Goal: Communication & Community: Answer question/provide support

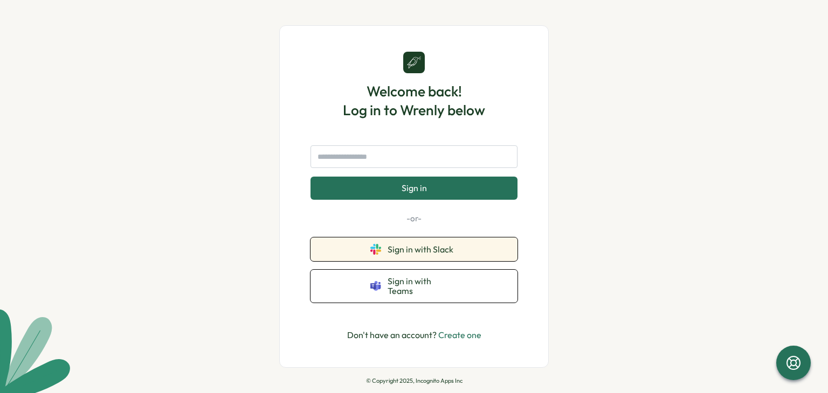
click at [350, 258] on button "Sign in with Slack" at bounding box center [413, 250] width 207 height 24
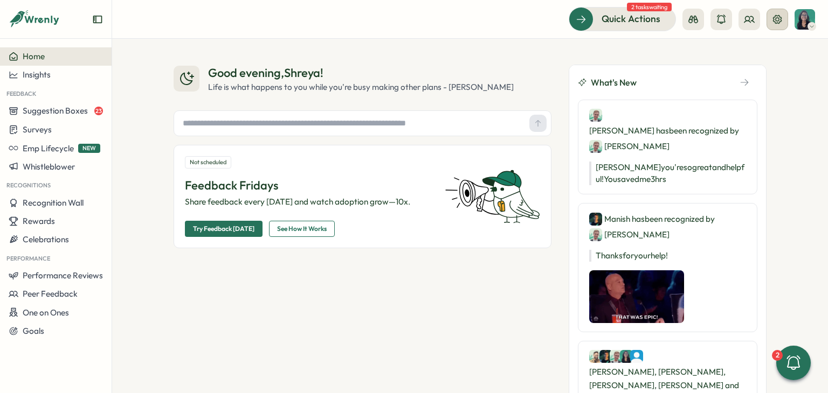
click at [777, 24] on icon at bounding box center [777, 19] width 11 height 11
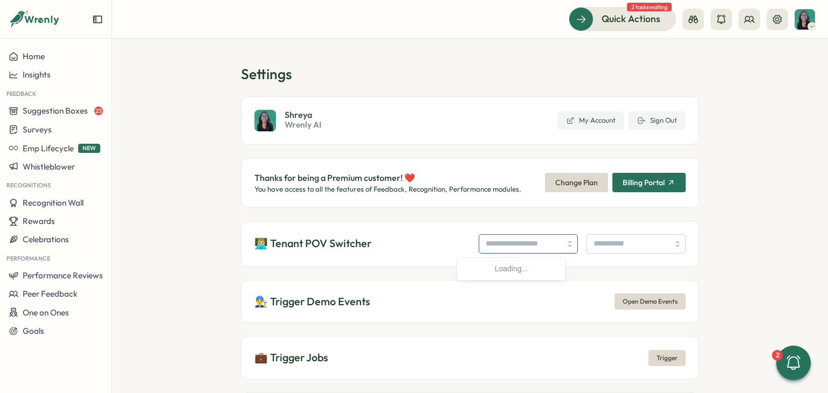
click at [479, 248] on input "search" at bounding box center [528, 243] width 99 height 19
type input "**********"
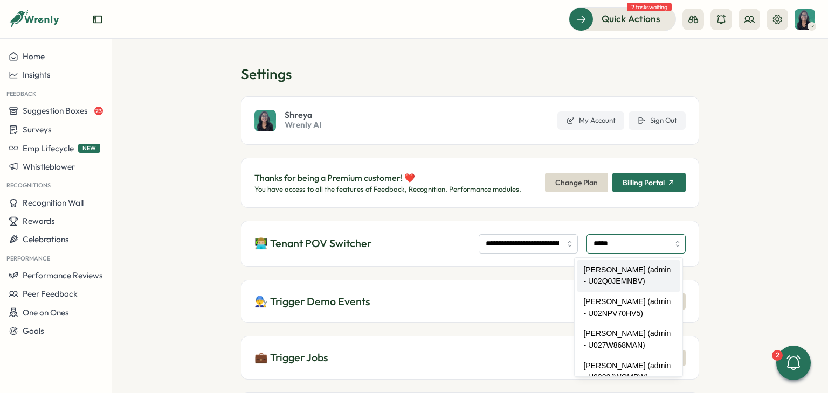
type input "**********"
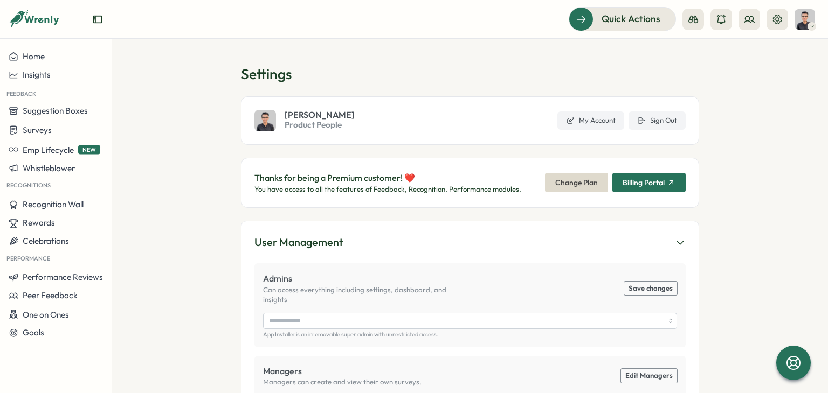
type input "**********"
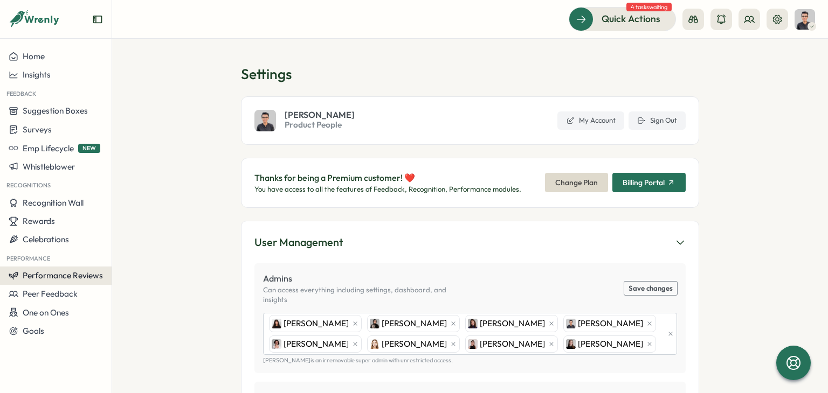
click at [68, 269] on button "Performance Reviews" at bounding box center [56, 276] width 112 height 18
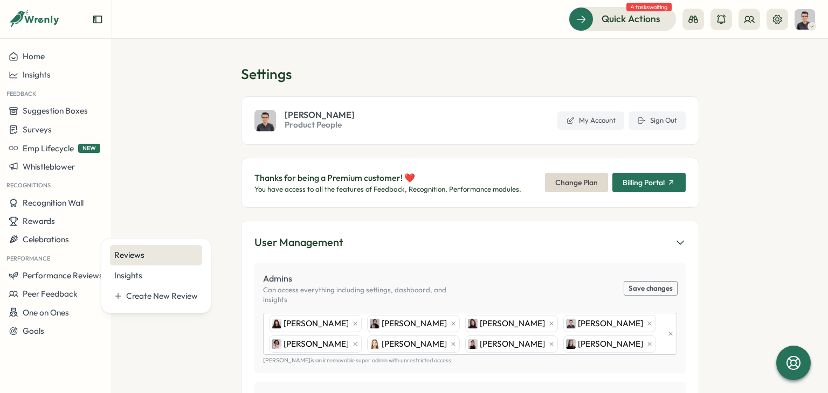
click at [137, 260] on div "Reviews" at bounding box center [156, 256] width 84 height 12
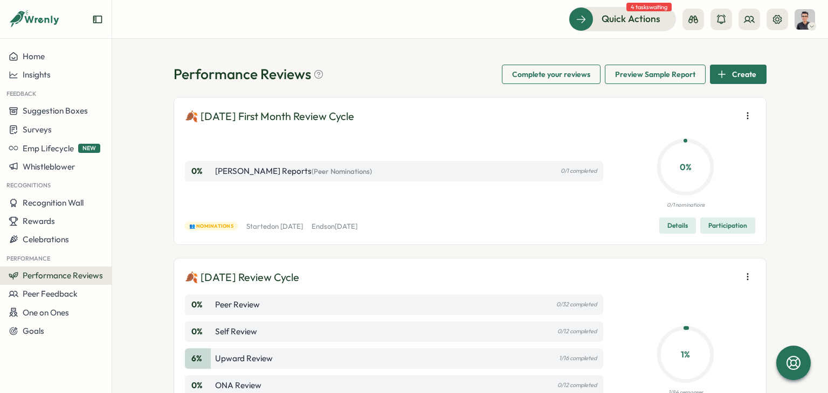
click at [155, 197] on div "Performance Reviews Complete your reviews Preview Sample Report Create 🍂 Septem…" at bounding box center [470, 216] width 716 height 355
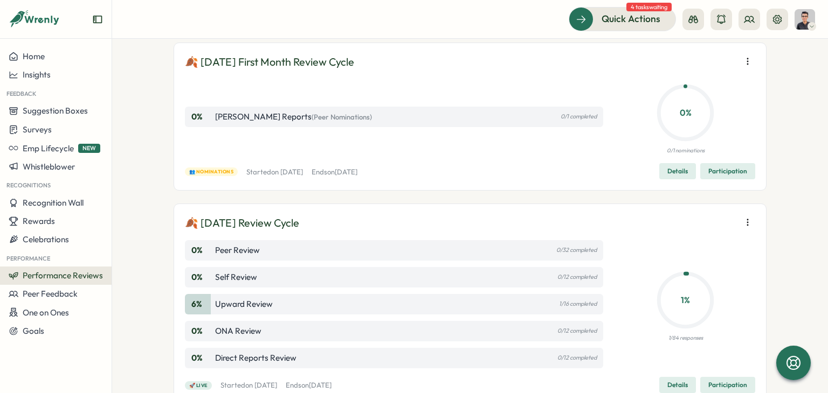
scroll to position [162, 0]
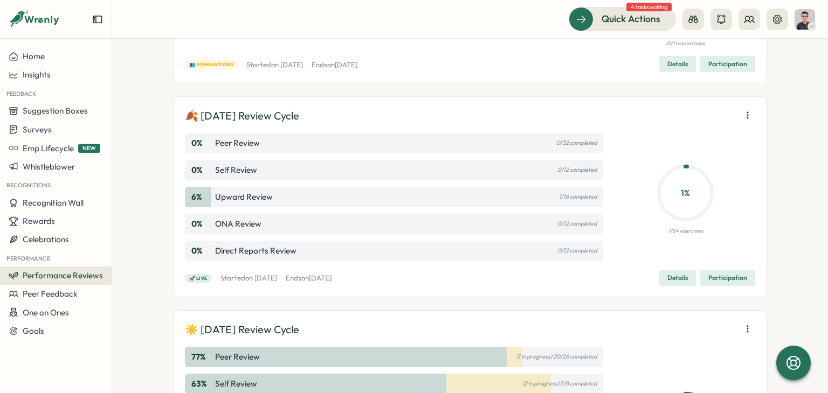
click at [672, 278] on span "Details" at bounding box center [677, 278] width 20 height 15
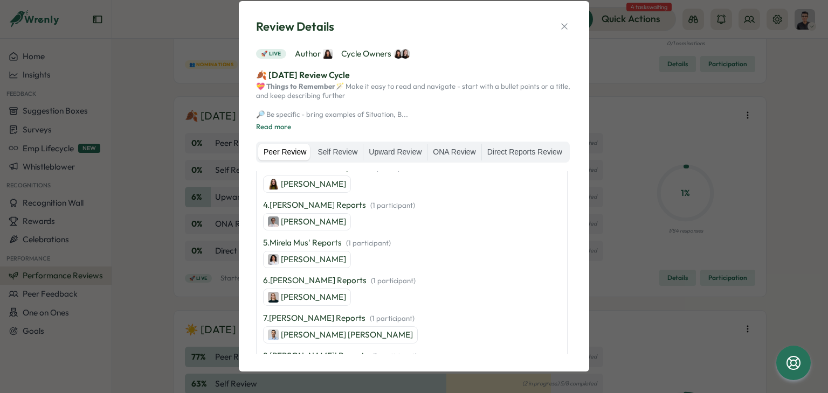
scroll to position [431, 0]
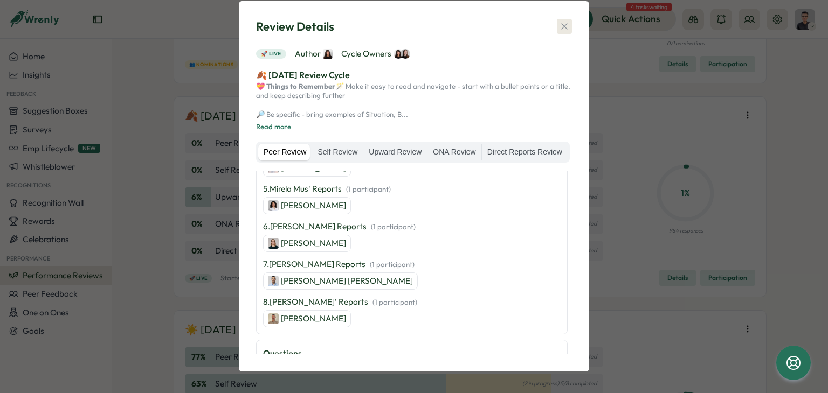
click at [563, 21] on icon "button" at bounding box center [564, 26] width 11 height 11
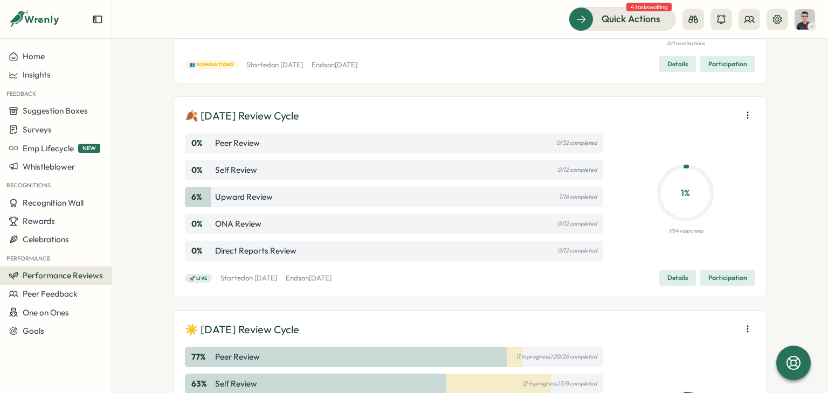
click at [723, 275] on span "Participation" at bounding box center [727, 278] width 39 height 15
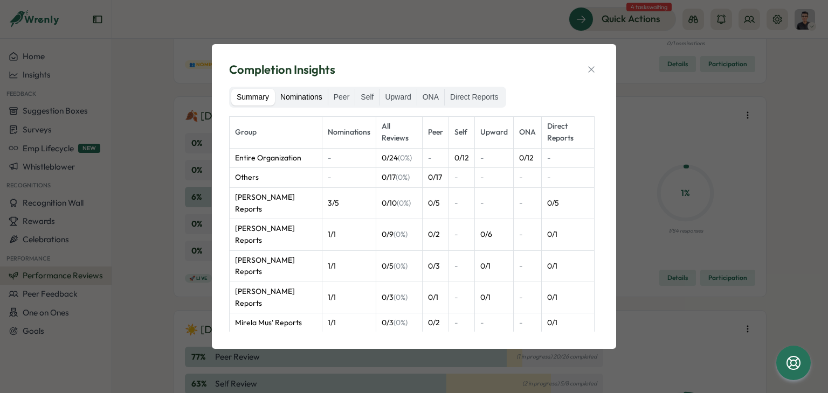
click at [313, 102] on label "Nominations" at bounding box center [301, 97] width 53 height 17
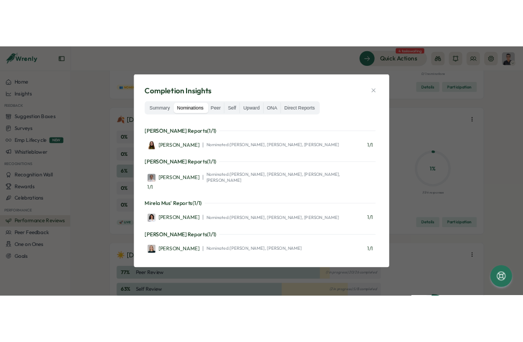
scroll to position [269, 0]
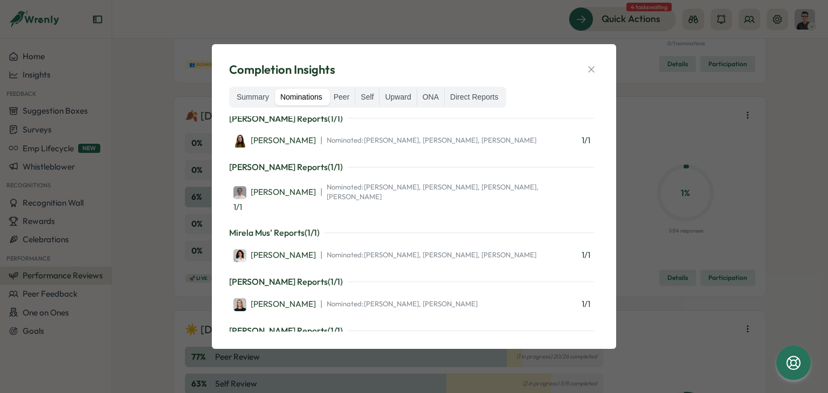
click at [544, 71] on div "Completion Insights" at bounding box center [414, 69] width 370 height 17
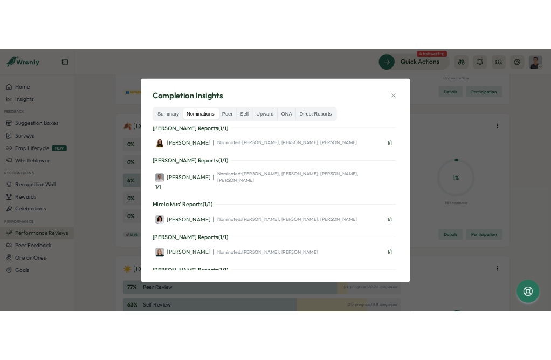
scroll to position [185, 0]
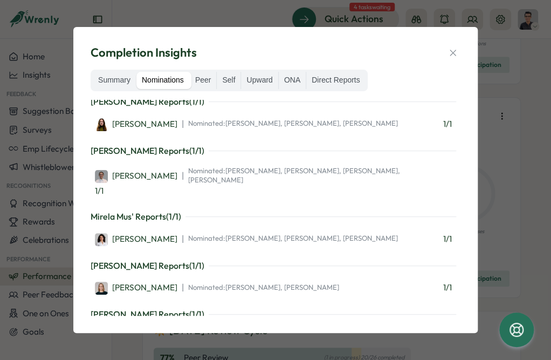
click at [451, 52] on icon "button" at bounding box center [452, 52] width 11 height 11
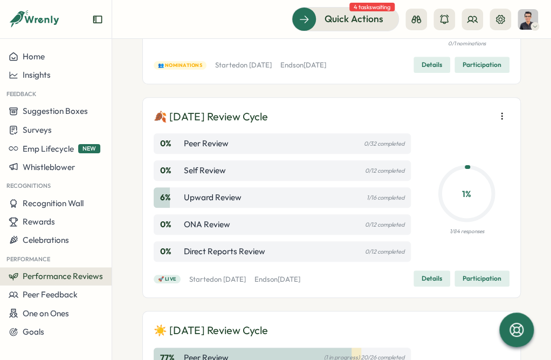
click at [421, 276] on span "Details" at bounding box center [431, 278] width 20 height 15
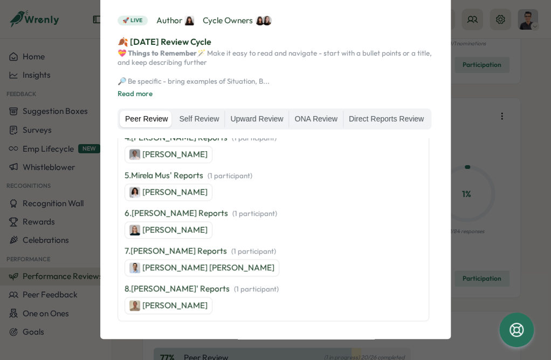
scroll to position [431, 0]
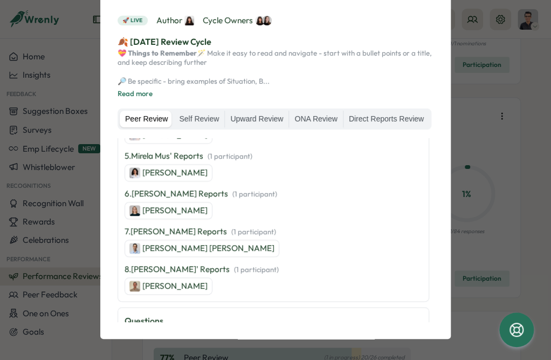
click at [195, 254] on p "[PERSON_NAME] [PERSON_NAME]" at bounding box center [208, 248] width 132 height 12
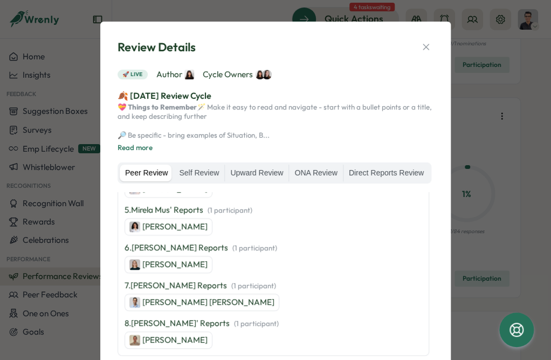
scroll to position [0, 0]
click at [424, 50] on icon "button" at bounding box center [425, 47] width 11 height 11
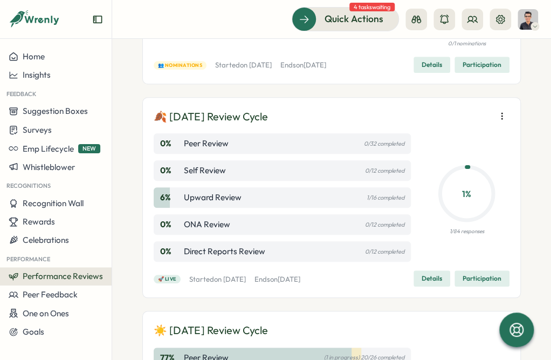
click at [479, 279] on span "Participation" at bounding box center [481, 278] width 39 height 15
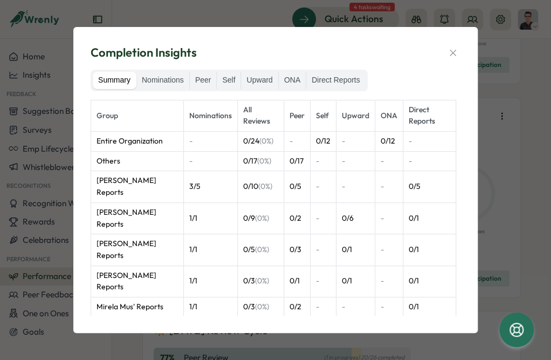
click at [449, 52] on icon "button" at bounding box center [452, 52] width 11 height 11
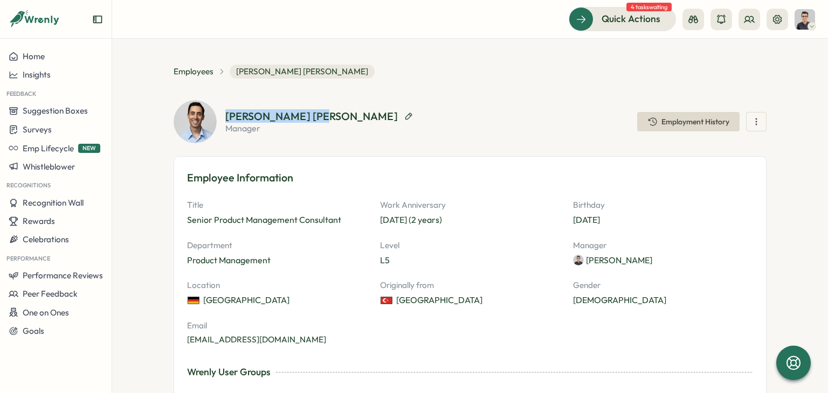
drag, startPoint x: 222, startPoint y: 113, endPoint x: 312, endPoint y: 118, distance: 90.7
click at [312, 118] on div "Deniz Basak Dogan manager Employment History" at bounding box center [470, 121] width 593 height 43
drag, startPoint x: 220, startPoint y: 113, endPoint x: 313, endPoint y: 121, distance: 92.5
click at [313, 121] on div "Deniz Basak Dogan manager Employment History" at bounding box center [470, 121] width 593 height 43
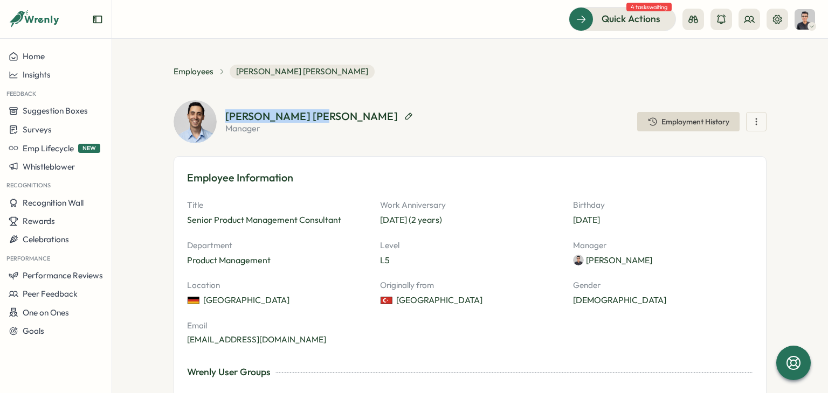
copy div "Deniz Basak Dogan"
click at [361, 128] on section "Deniz Basak Dogan manager Employment History" at bounding box center [495, 122] width 541 height 22
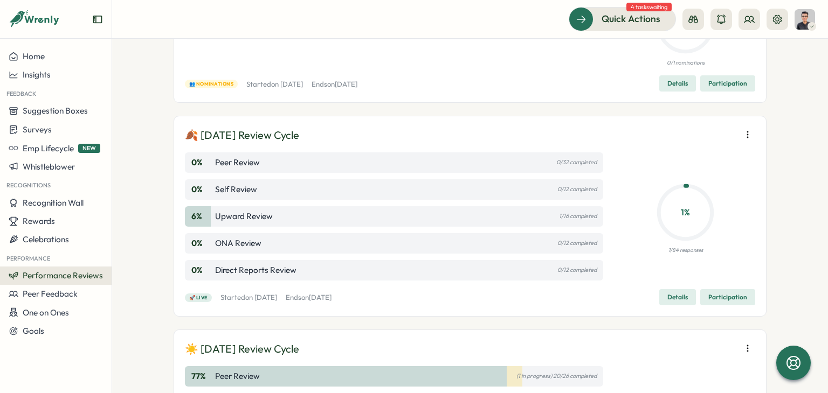
scroll to position [162, 0]
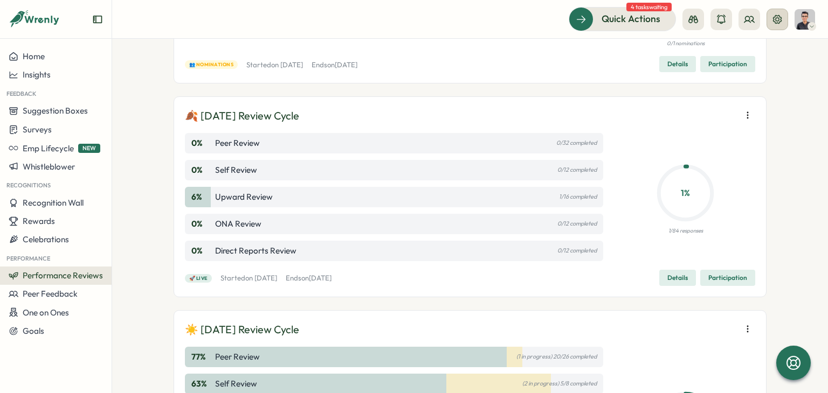
click at [550, 20] on icon at bounding box center [777, 19] width 11 height 11
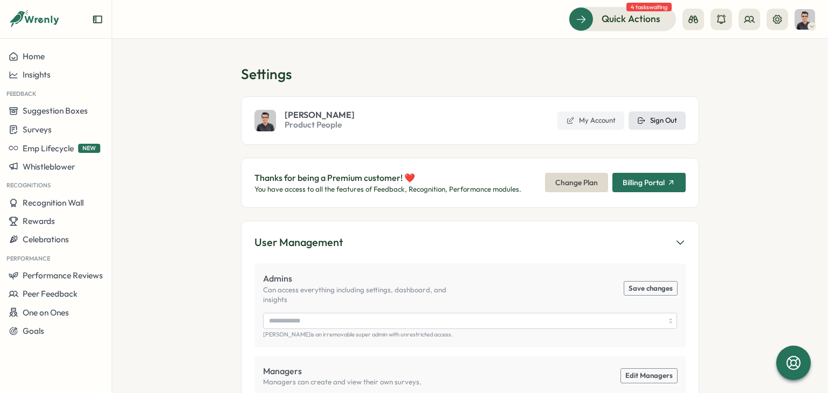
type input "**********"
click at [550, 125] on span "Sign Out" at bounding box center [663, 121] width 27 height 10
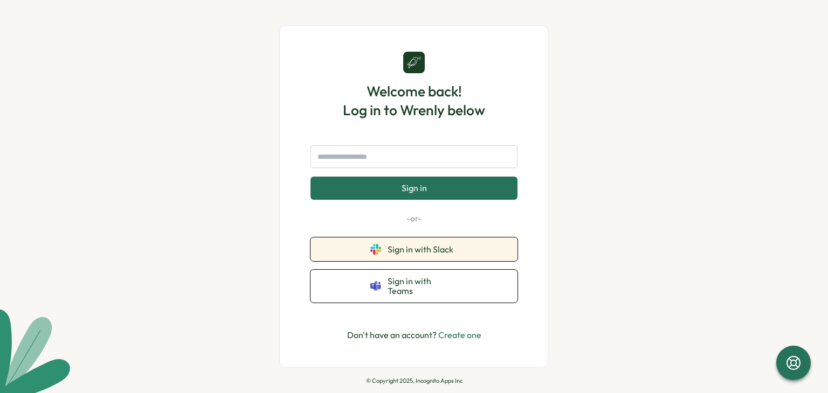
click at [475, 251] on button "Sign in with Slack" at bounding box center [413, 250] width 207 height 24
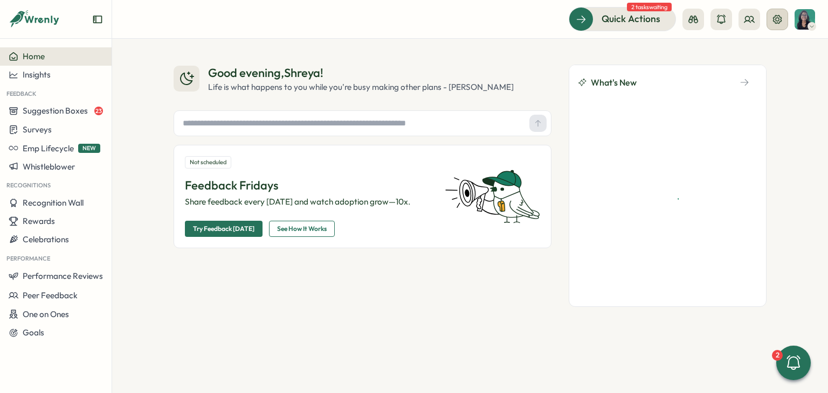
click at [777, 22] on icon at bounding box center [777, 19] width 9 height 9
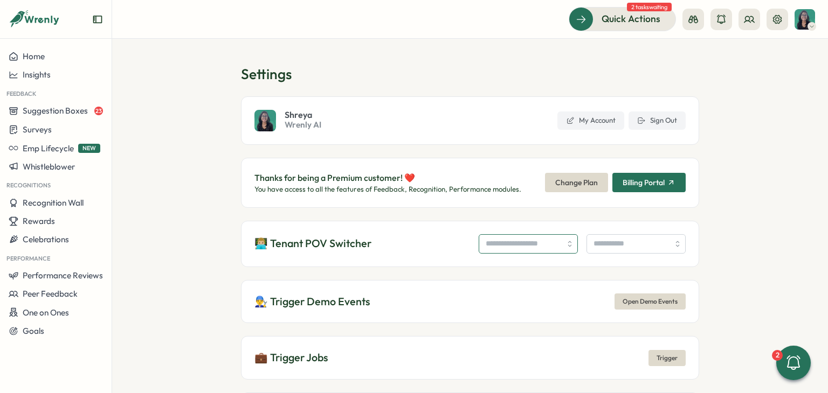
click at [479, 240] on input "search" at bounding box center [528, 243] width 99 height 19
type input "**********"
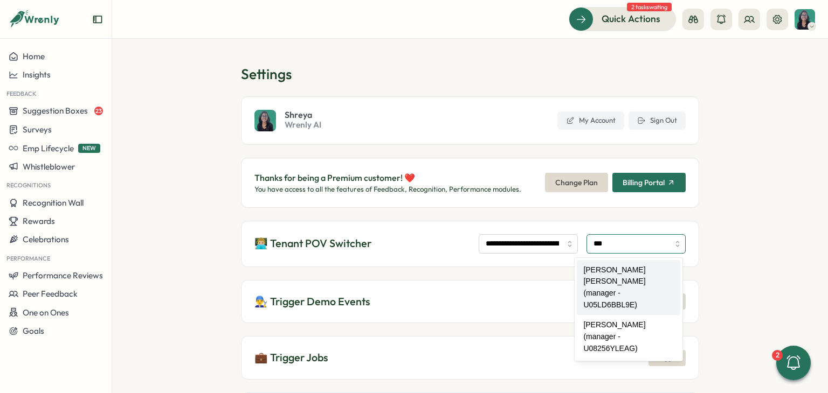
type input "**********"
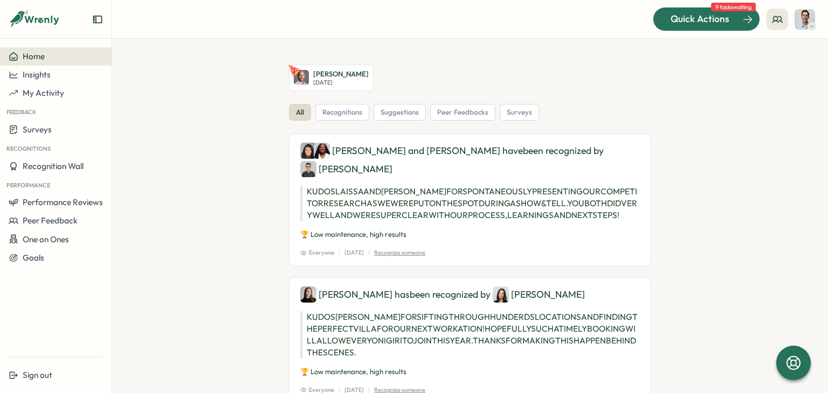
click at [723, 19] on span "Quick Actions" at bounding box center [700, 19] width 59 height 14
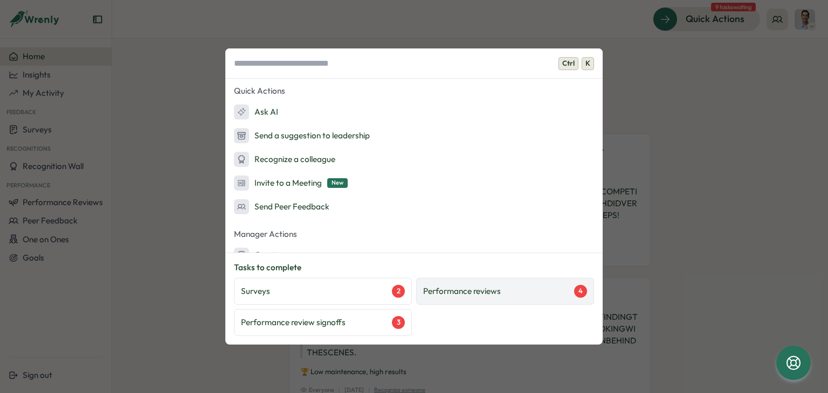
click at [449, 296] on p "Performance reviews" at bounding box center [462, 292] width 78 height 12
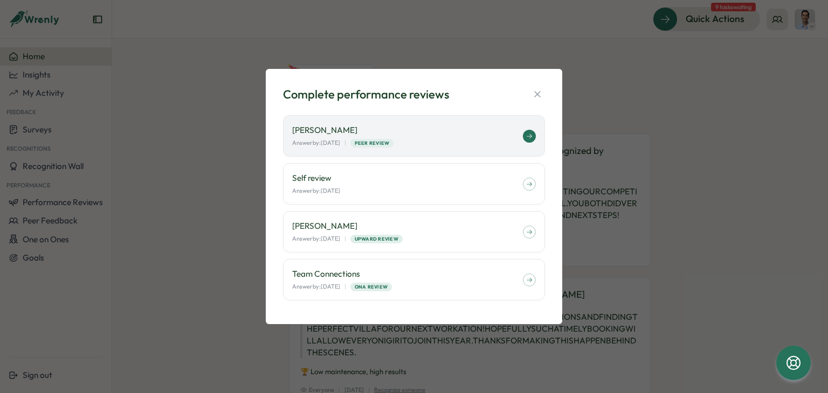
click at [456, 143] on div "Answer by: September 30 | Peer Review" at bounding box center [407, 143] width 231 height 9
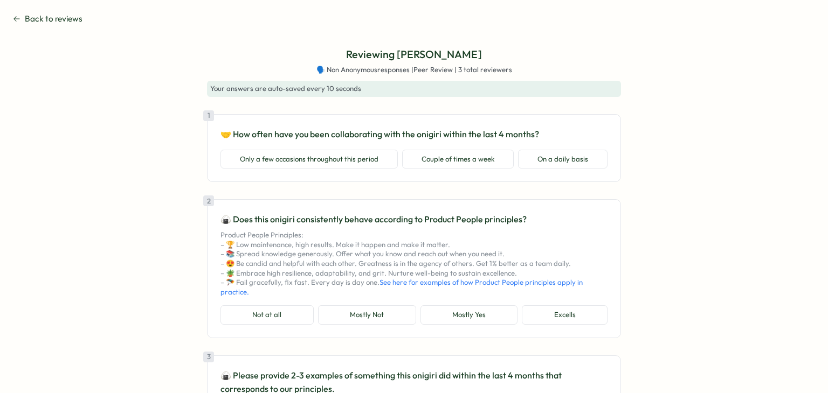
click at [40, 17] on span "Back to reviews" at bounding box center [54, 19] width 58 height 12
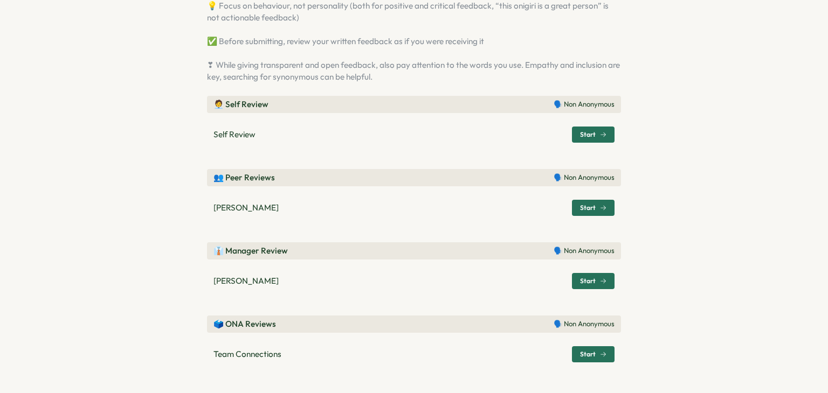
scroll to position [145, 0]
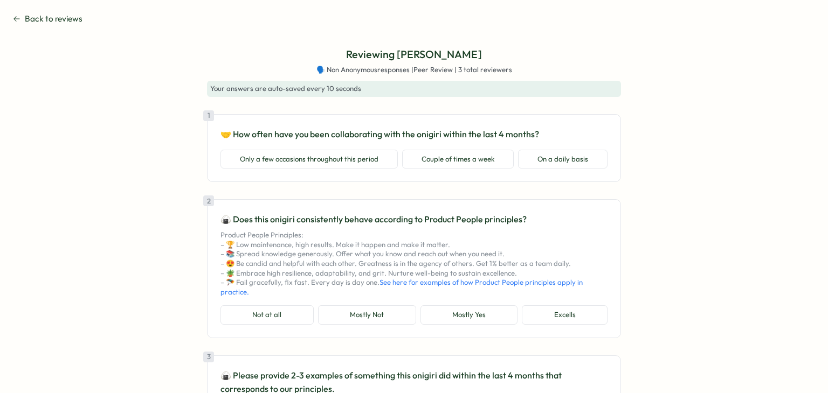
click at [62, 22] on span "Back to reviews" at bounding box center [54, 19] width 58 height 12
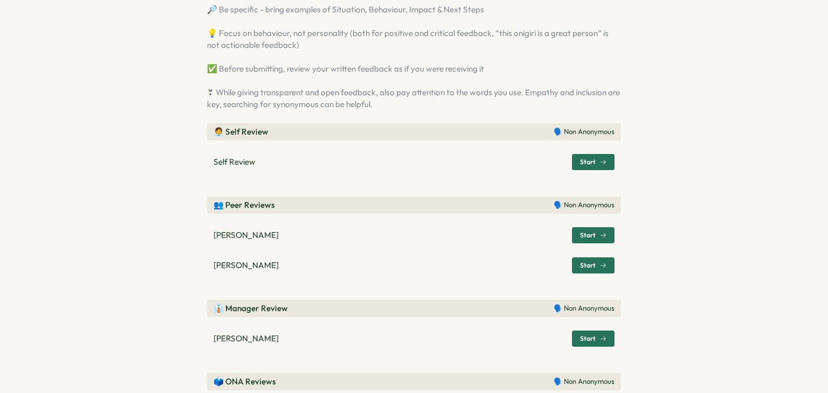
scroll to position [108, 0]
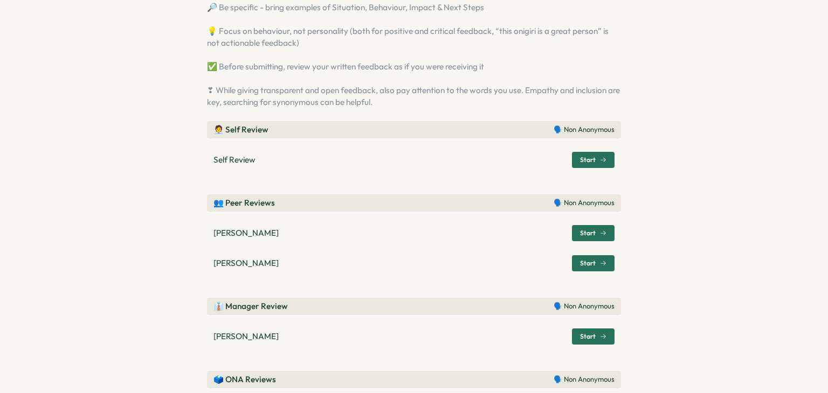
click at [580, 237] on span "Start" at bounding box center [588, 233] width 16 height 6
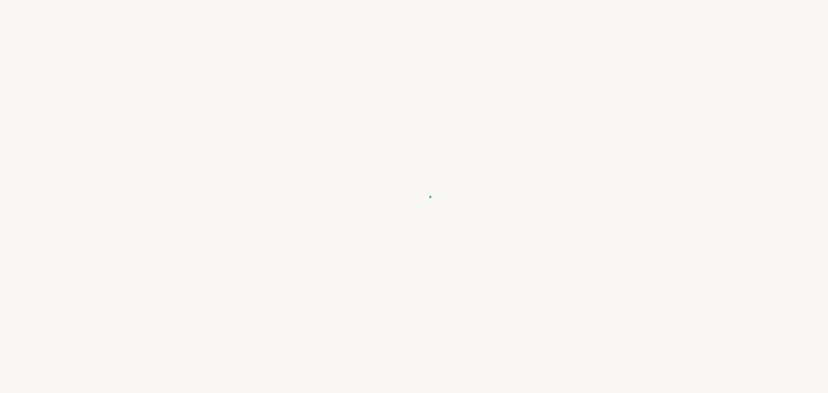
type textarea "*"
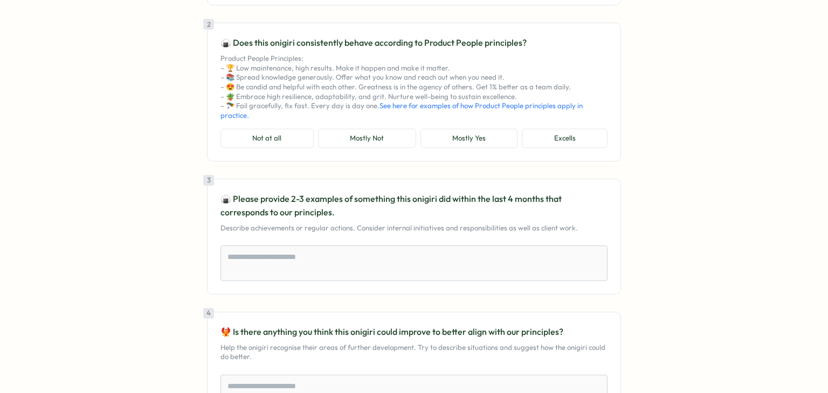
scroll to position [0, 0]
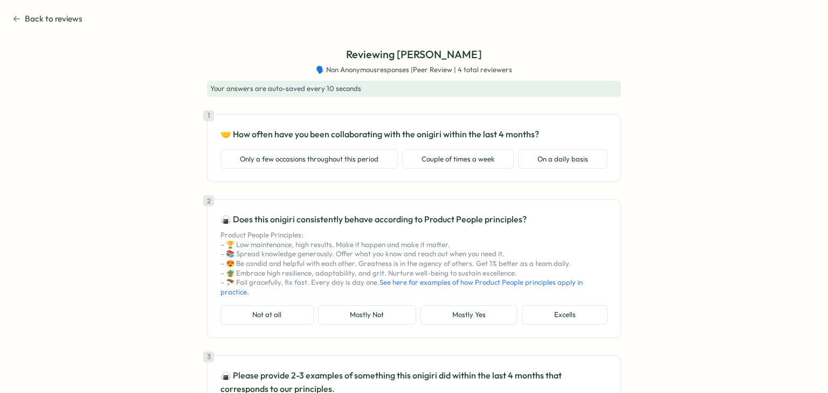
click at [52, 20] on span "Back to reviews" at bounding box center [54, 19] width 58 height 12
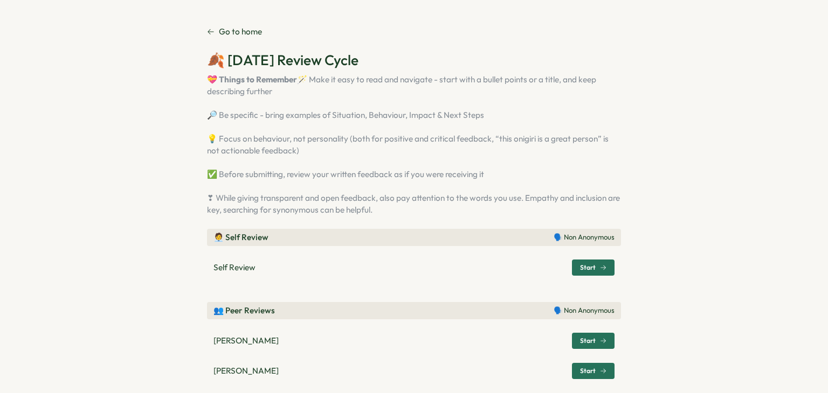
click at [237, 31] on p "Go to home" at bounding box center [240, 32] width 43 height 12
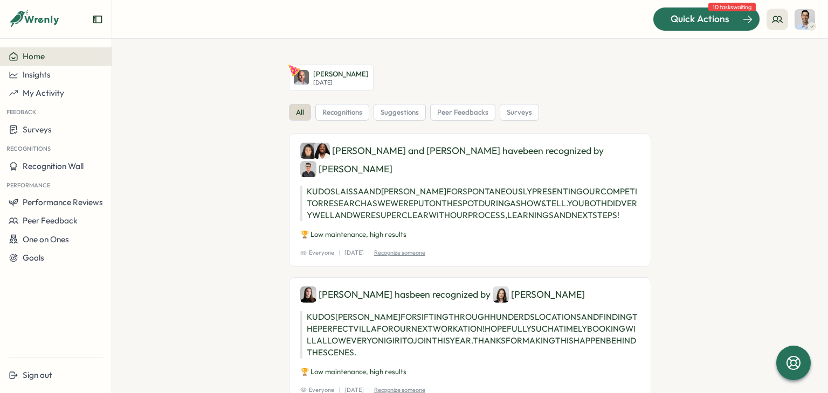
click at [711, 24] on span "Quick Actions" at bounding box center [700, 19] width 59 height 14
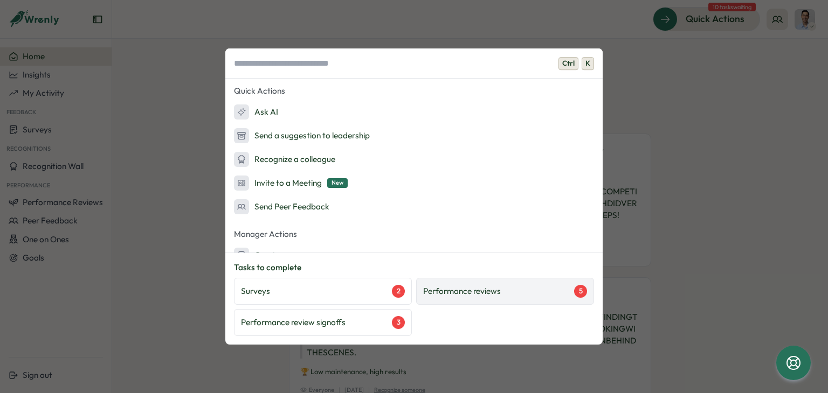
click at [480, 286] on p "Performance reviews" at bounding box center [462, 292] width 78 height 12
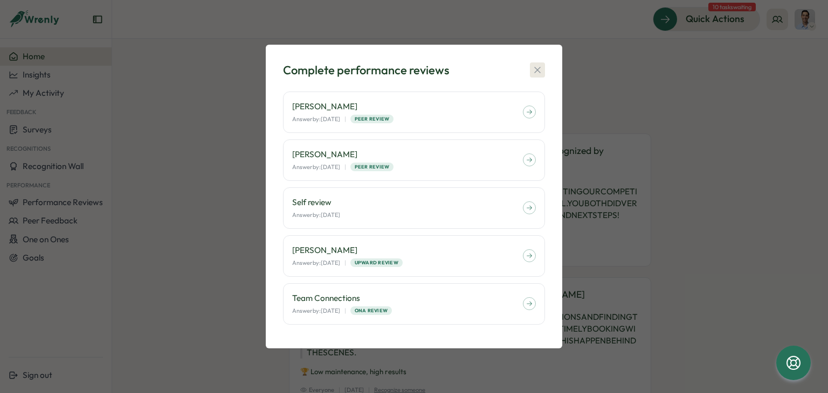
click at [537, 69] on icon "button" at bounding box center [537, 70] width 11 height 11
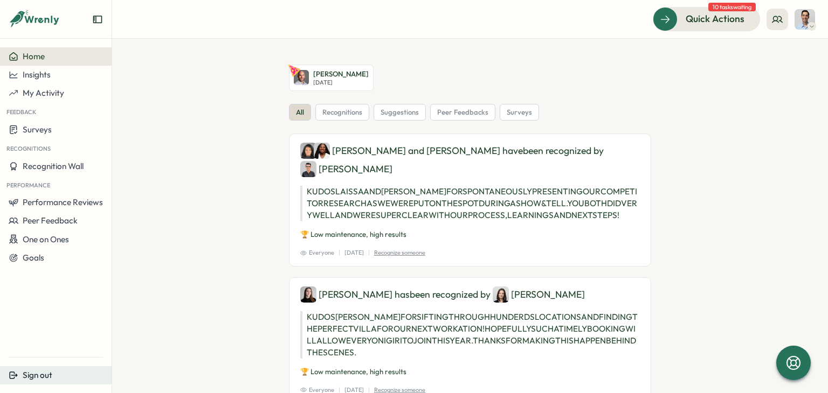
click at [60, 378] on div "Sign out" at bounding box center [56, 376] width 94 height 10
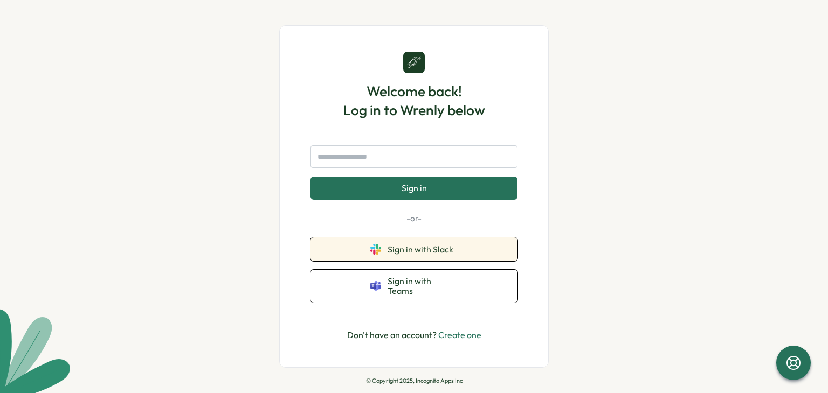
click at [461, 255] on button "Sign in with Slack" at bounding box center [413, 250] width 207 height 24
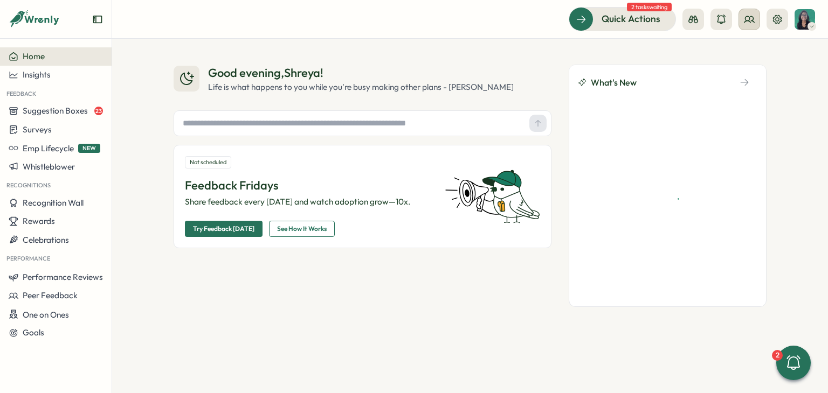
click at [751, 24] on icon at bounding box center [749, 19] width 11 height 11
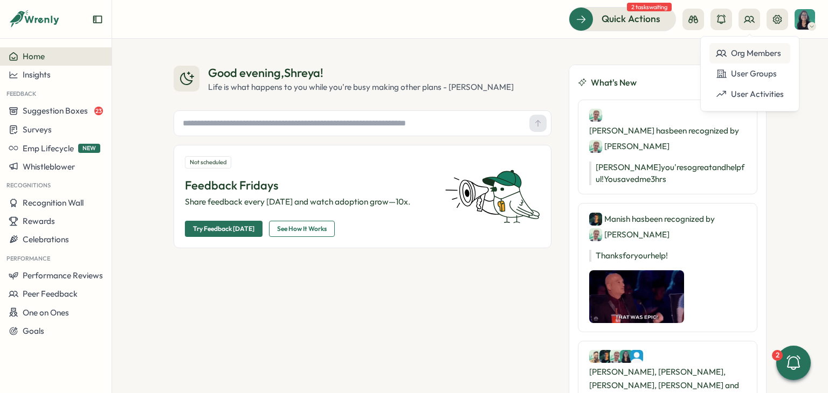
click at [758, 57] on div "Org Members" at bounding box center [750, 53] width 68 height 12
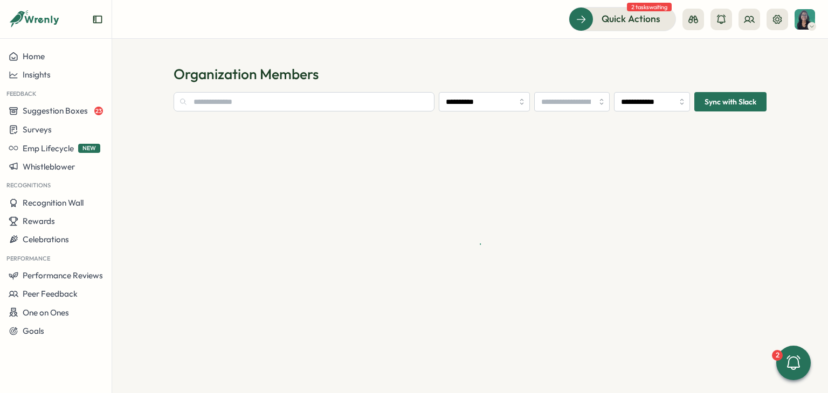
type input "**********"
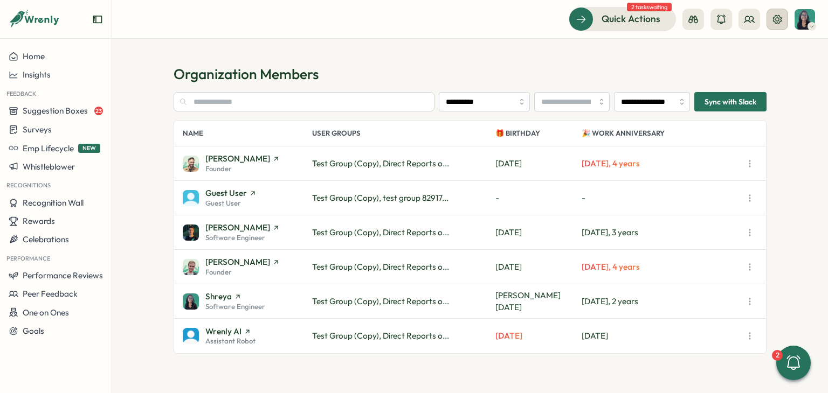
click at [776, 22] on icon at bounding box center [777, 19] width 11 height 11
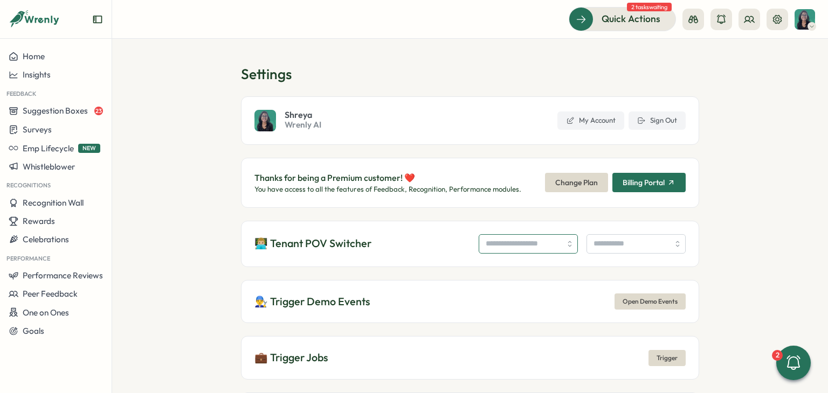
click at [525, 246] on input "search" at bounding box center [528, 243] width 99 height 19
type input "**********"
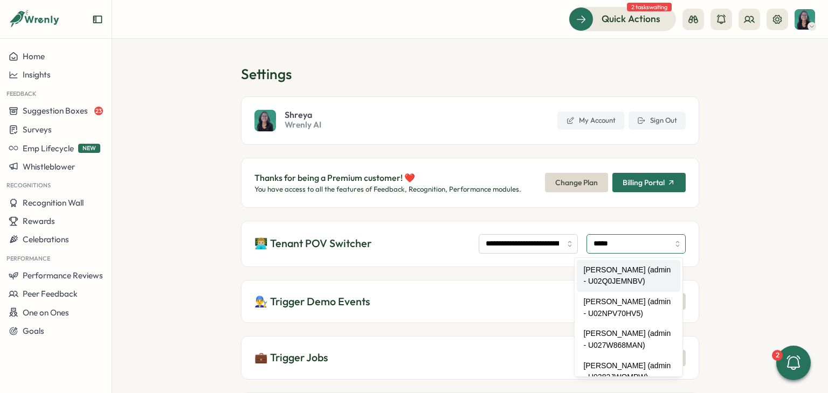
type input "**********"
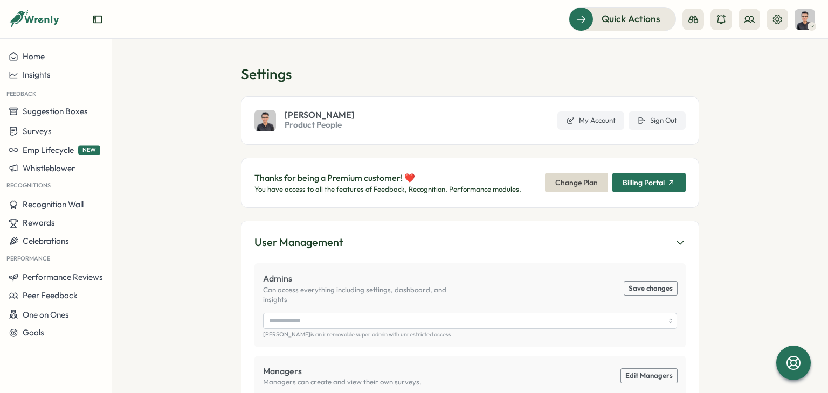
type input "**********"
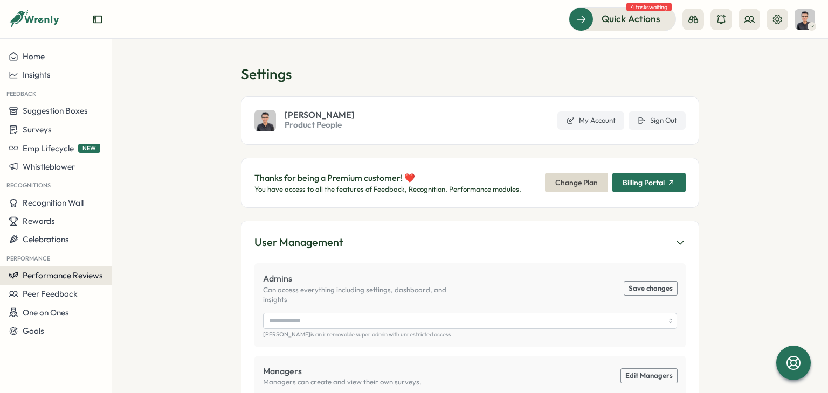
click at [80, 279] on span "Performance Reviews" at bounding box center [63, 276] width 80 height 10
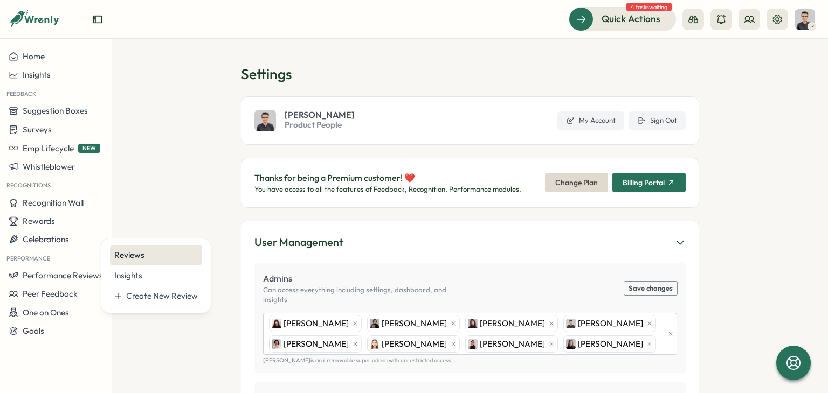
click at [142, 248] on div "Reviews" at bounding box center [156, 255] width 92 height 20
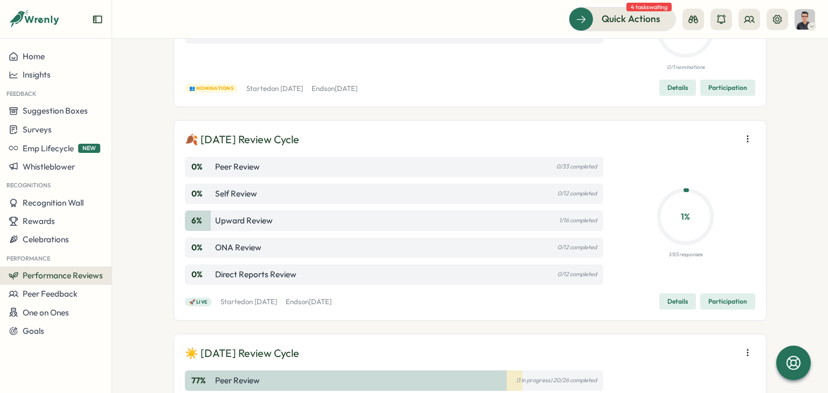
scroll to position [162, 0]
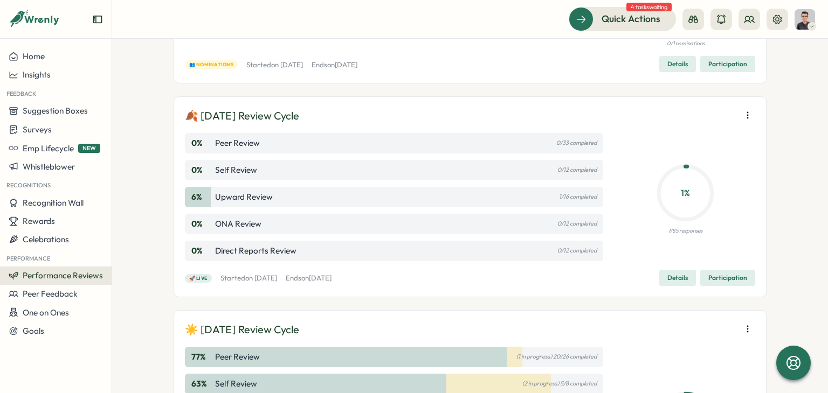
click at [680, 280] on span "Details" at bounding box center [677, 278] width 20 height 15
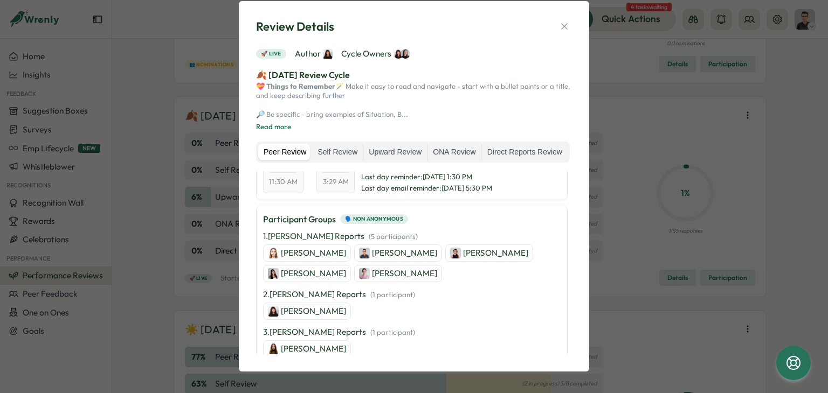
scroll to position [216, 0]
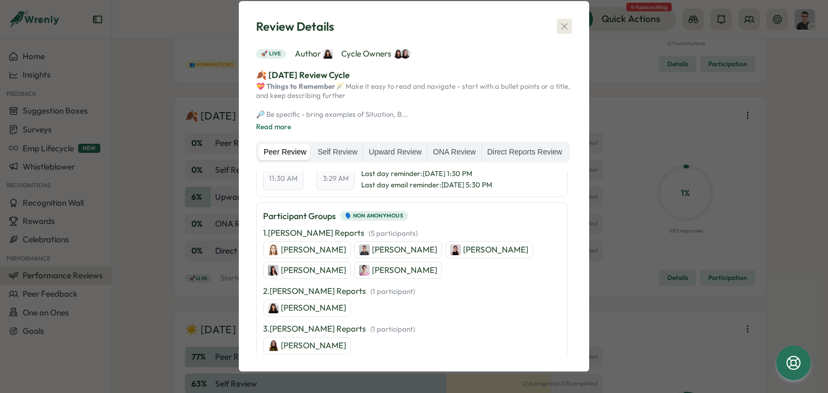
click at [557, 19] on button "button" at bounding box center [564, 26] width 15 height 15
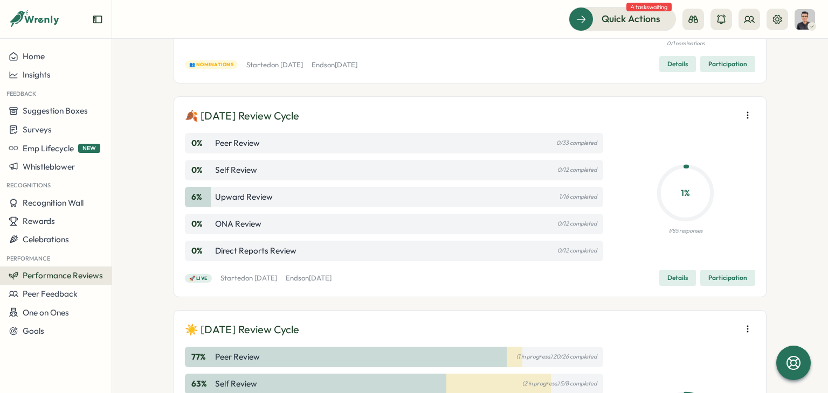
click at [729, 274] on span "Participation" at bounding box center [727, 278] width 39 height 15
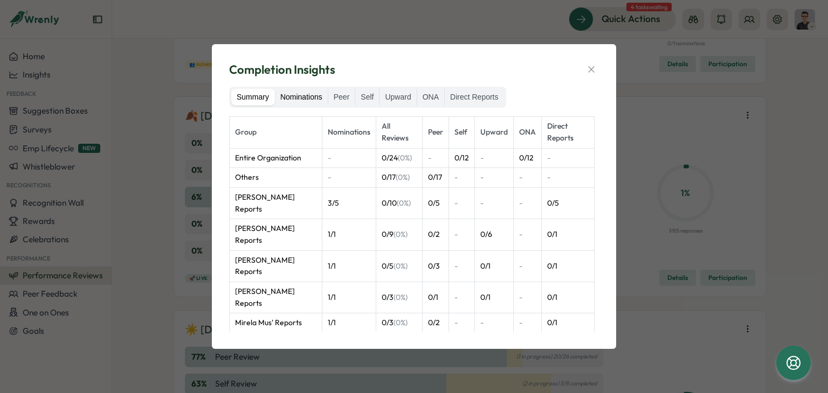
click at [309, 99] on label "Nominations" at bounding box center [301, 97] width 53 height 17
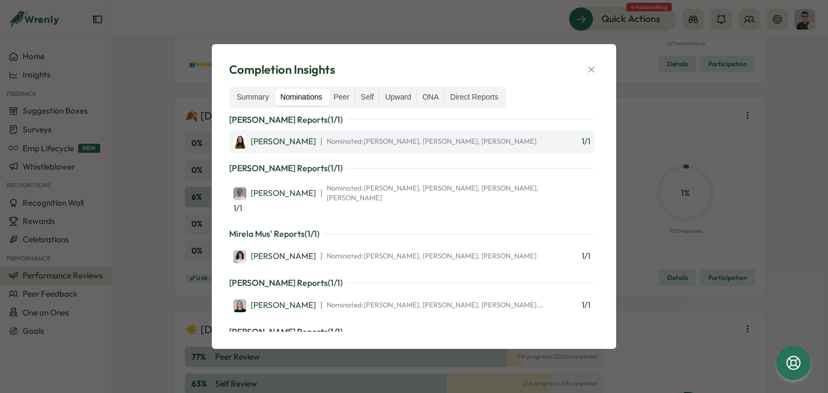
scroll to position [269, 0]
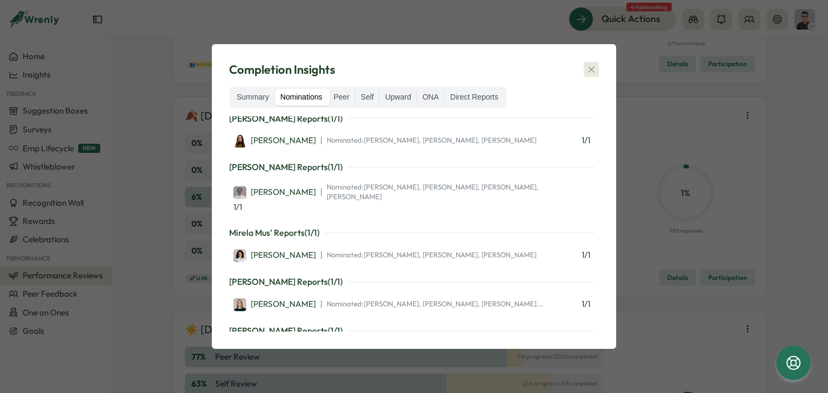
click at [589, 74] on icon "button" at bounding box center [591, 69] width 11 height 11
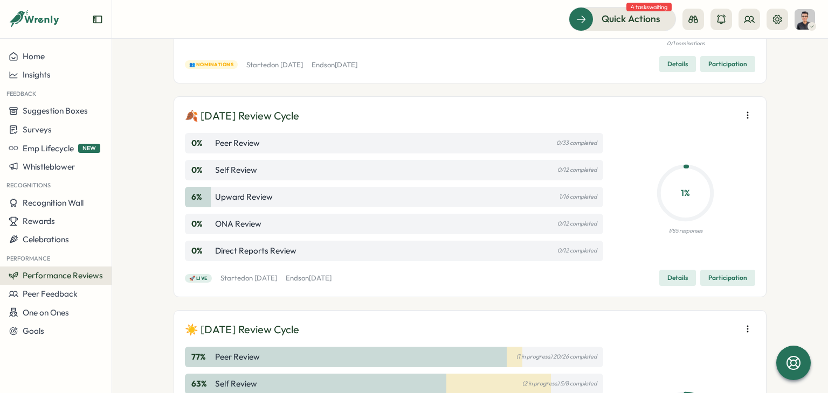
click at [729, 280] on span "Participation" at bounding box center [727, 278] width 39 height 15
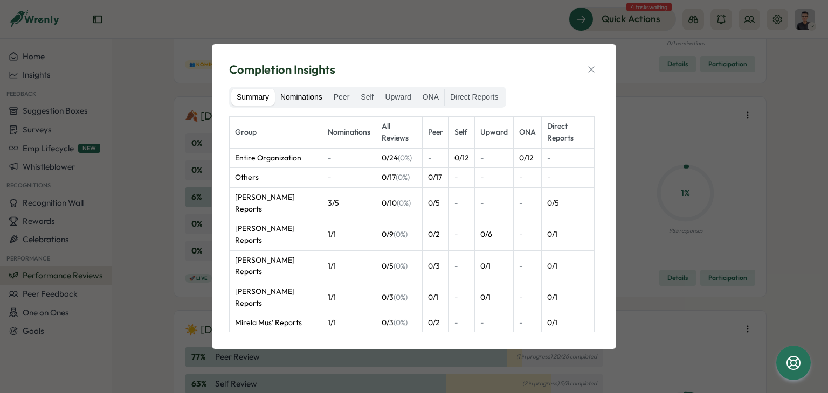
click at [307, 90] on label "Nominations" at bounding box center [301, 97] width 53 height 17
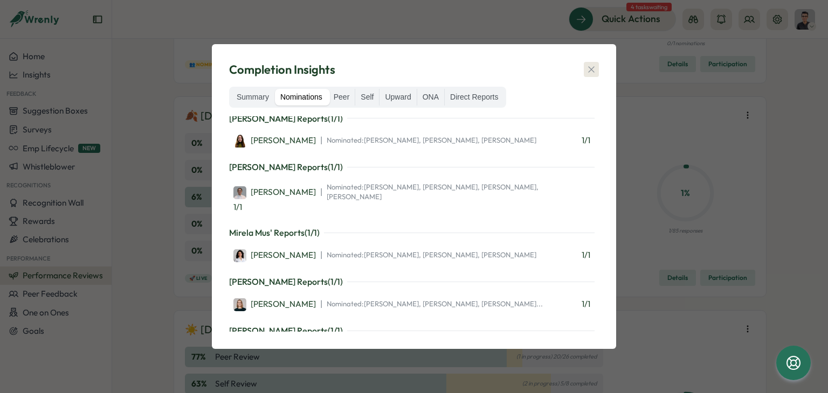
click at [593, 71] on icon "button" at bounding box center [591, 69] width 11 height 11
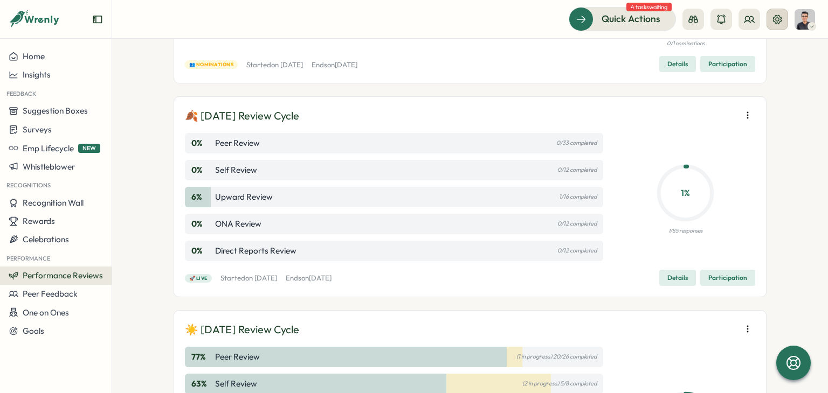
click at [783, 16] on button at bounding box center [777, 20] width 22 height 22
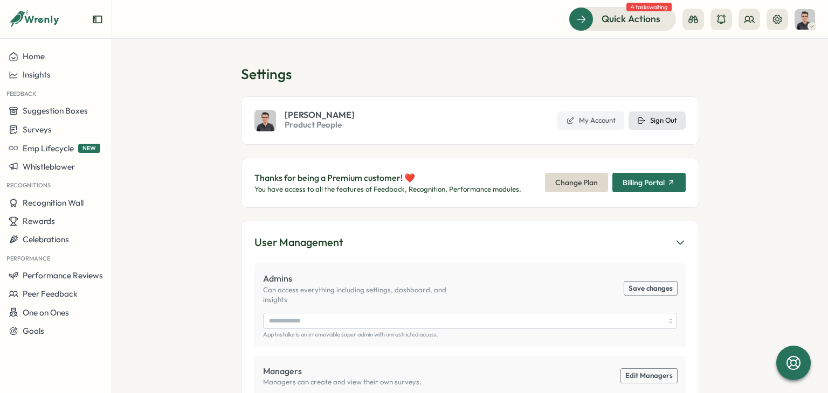
type input "**********"
click at [640, 120] on icon at bounding box center [641, 120] width 9 height 9
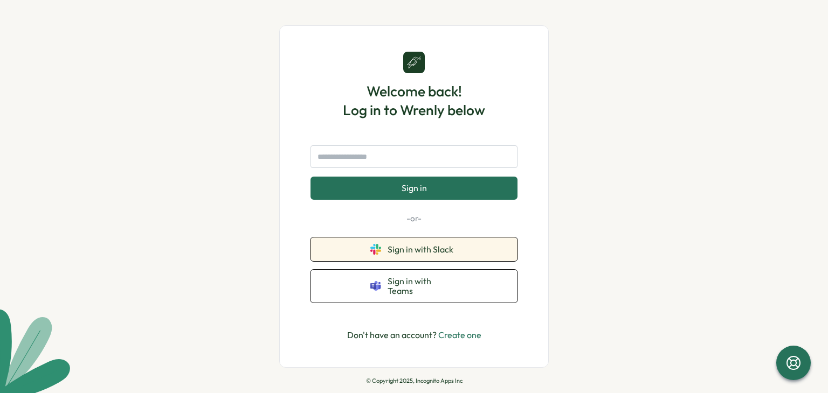
click at [466, 251] on button "Sign in with Slack" at bounding box center [413, 250] width 207 height 24
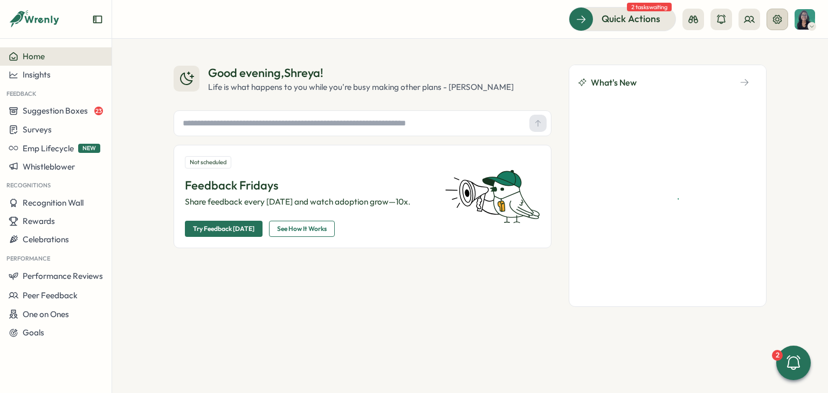
click at [773, 18] on icon at bounding box center [777, 19] width 9 height 9
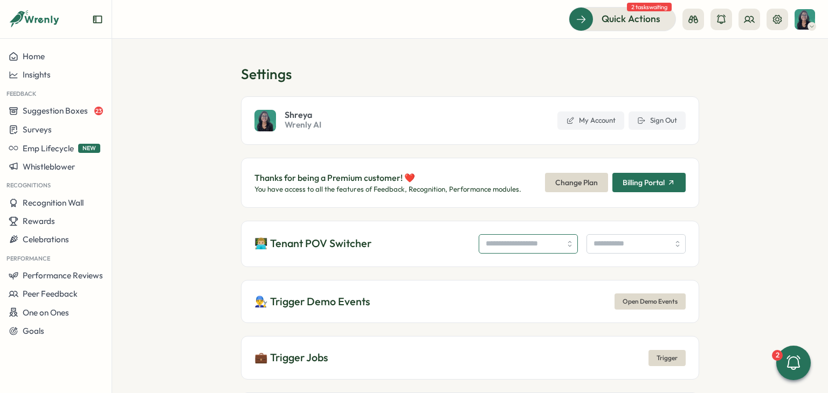
click at [498, 245] on input "search" at bounding box center [528, 243] width 99 height 19
type input "**********"
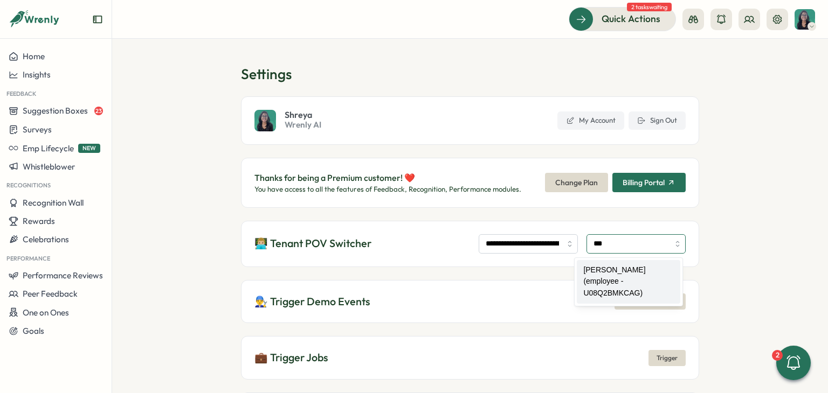
type input "**********"
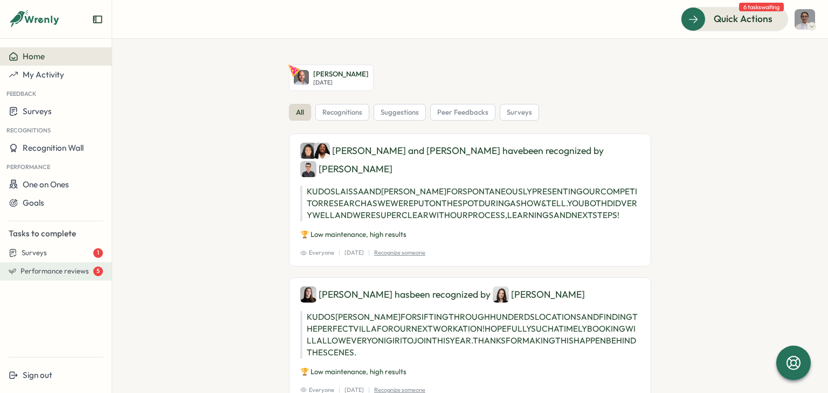
click at [75, 271] on span "Performance reviews" at bounding box center [54, 272] width 68 height 10
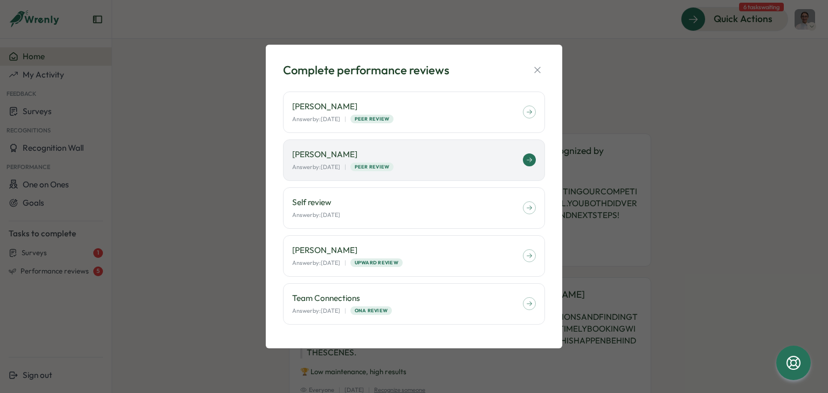
click at [439, 160] on p "Kerstin Manninger" at bounding box center [407, 155] width 231 height 12
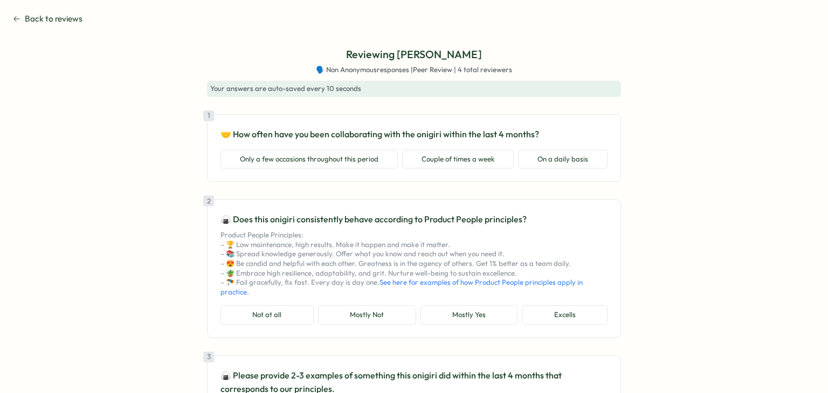
click at [56, 24] on span "Back to reviews" at bounding box center [54, 19] width 58 height 12
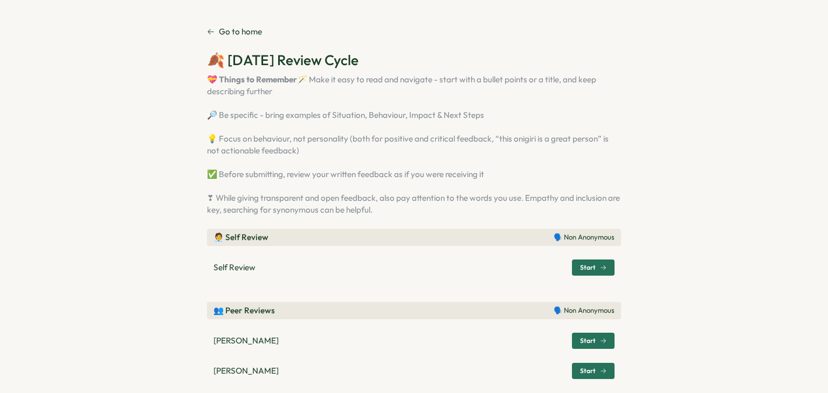
click at [235, 26] on p "Go to home" at bounding box center [240, 32] width 43 height 12
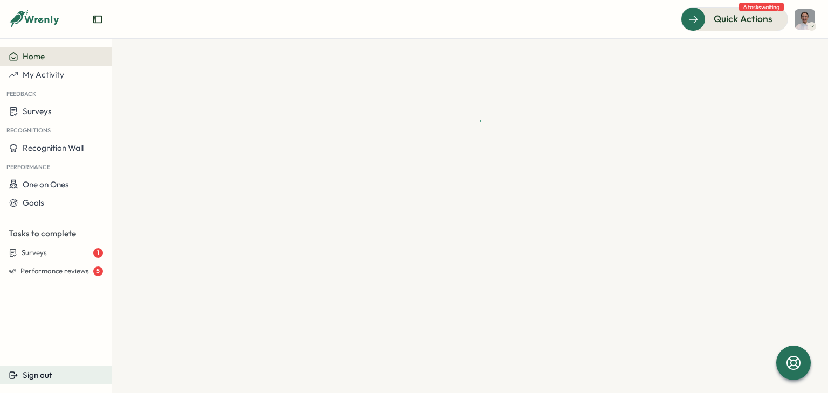
click at [57, 383] on button "Sign out" at bounding box center [56, 376] width 112 height 18
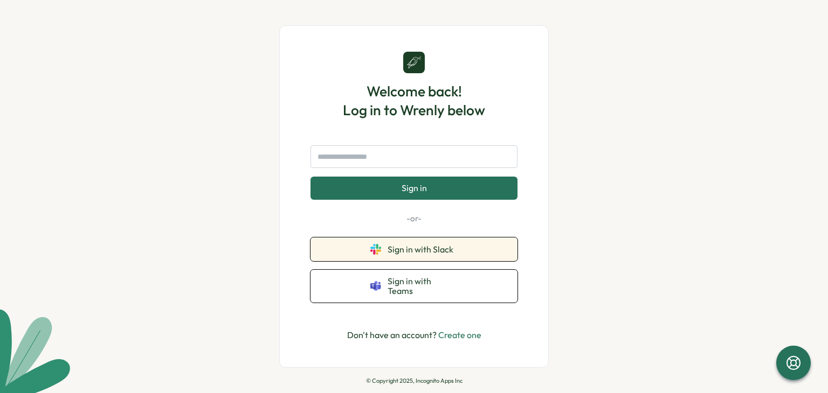
click at [388, 250] on span "Sign in with Slack" at bounding box center [423, 250] width 70 height 10
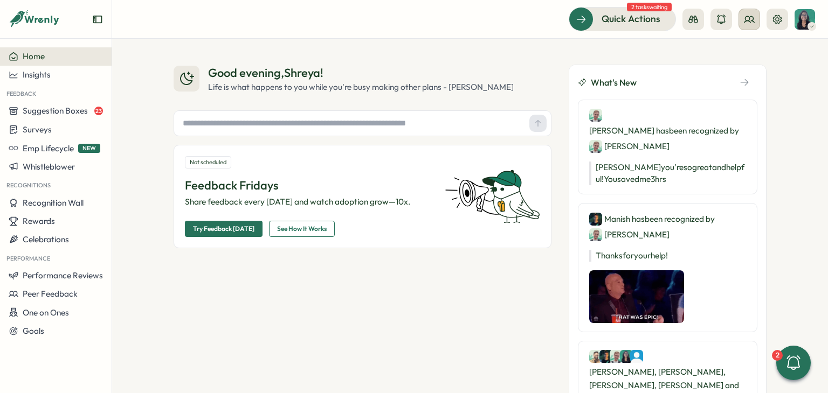
click at [752, 20] on icon at bounding box center [749, 19] width 10 height 6
click at [752, 47] on div "Org Members" at bounding box center [750, 53] width 68 height 12
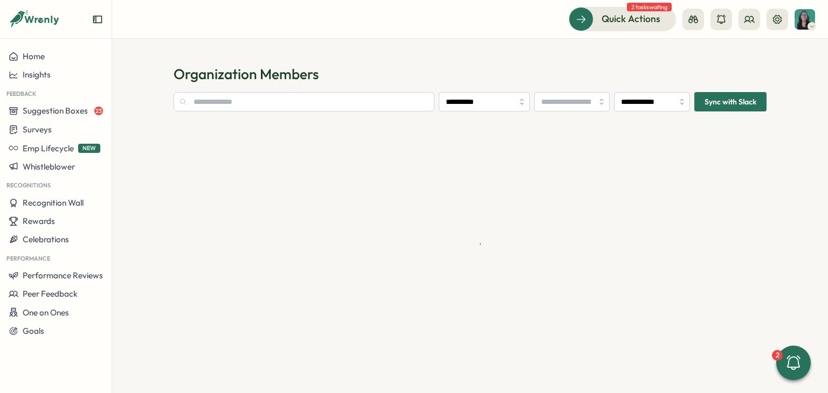
type input "**********"
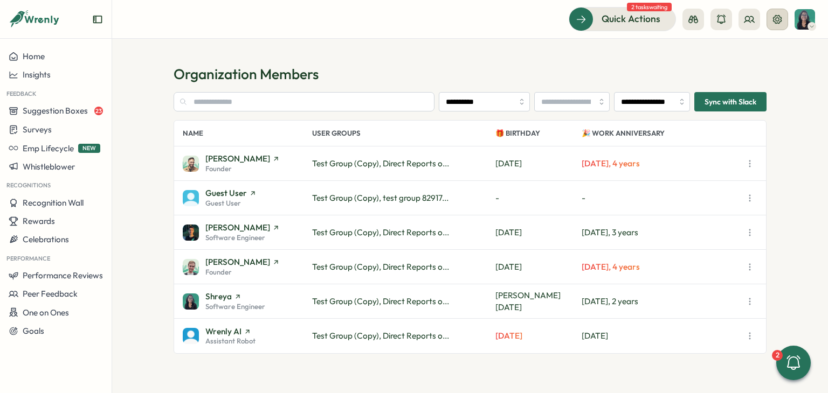
click at [773, 19] on icon at bounding box center [777, 19] width 11 height 11
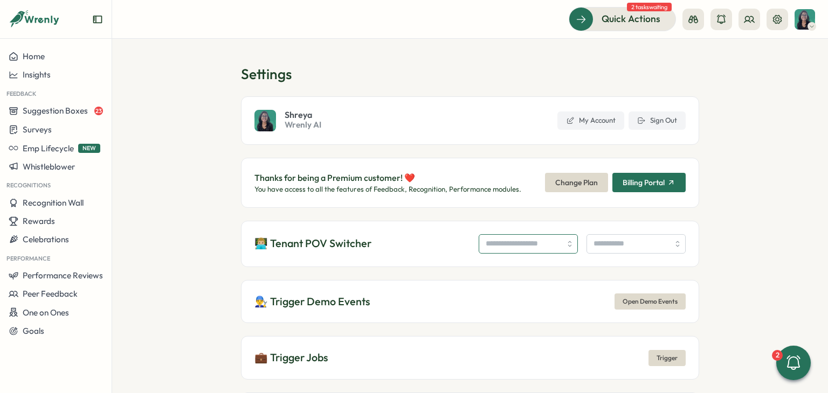
click at [479, 243] on input "search" at bounding box center [528, 243] width 99 height 19
type input "**********"
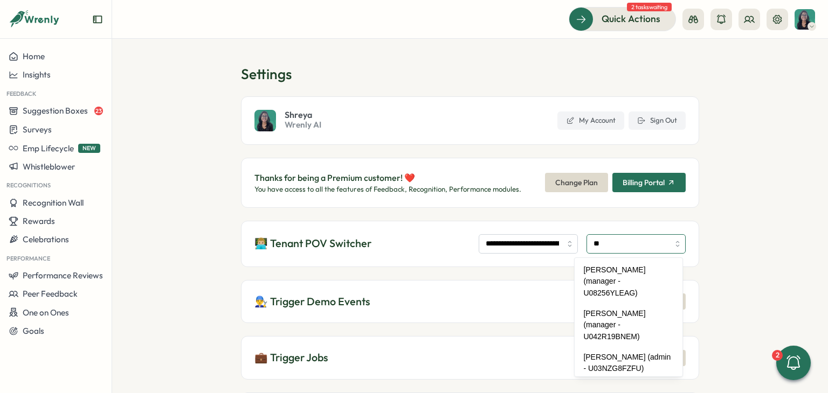
type input "*"
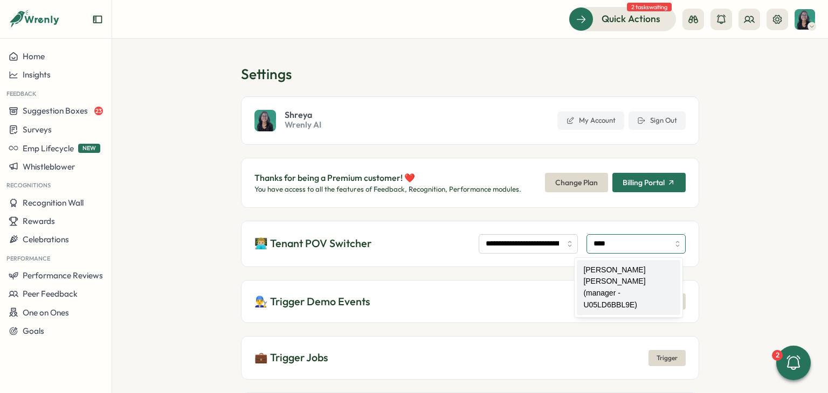
type input "**********"
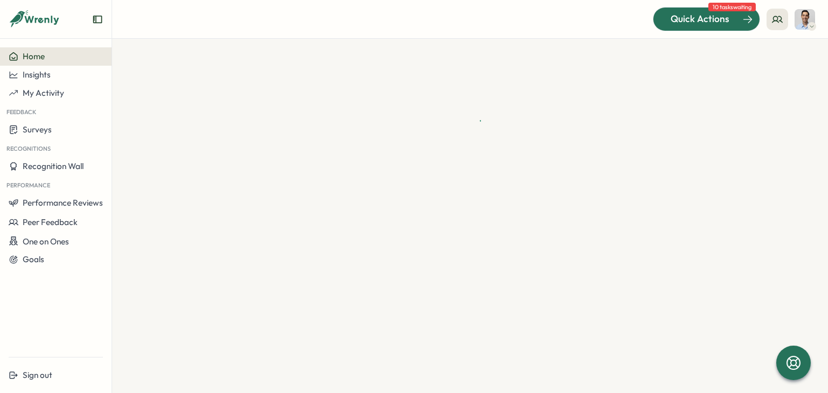
click at [711, 18] on span "Quick Actions" at bounding box center [700, 19] width 59 height 14
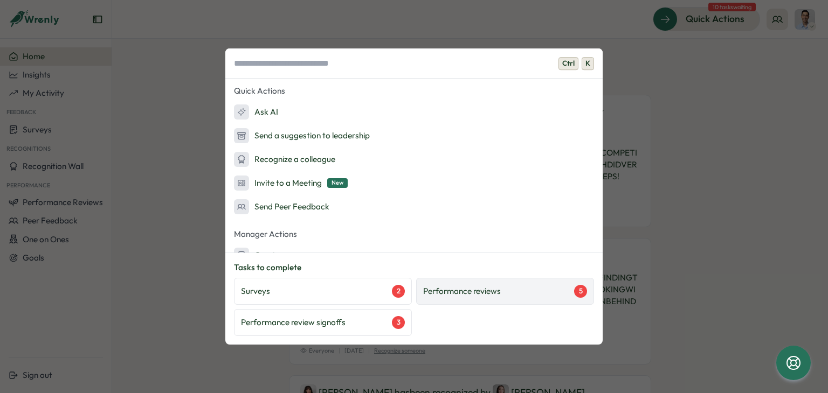
click at [472, 287] on p "Performance reviews" at bounding box center [462, 292] width 78 height 12
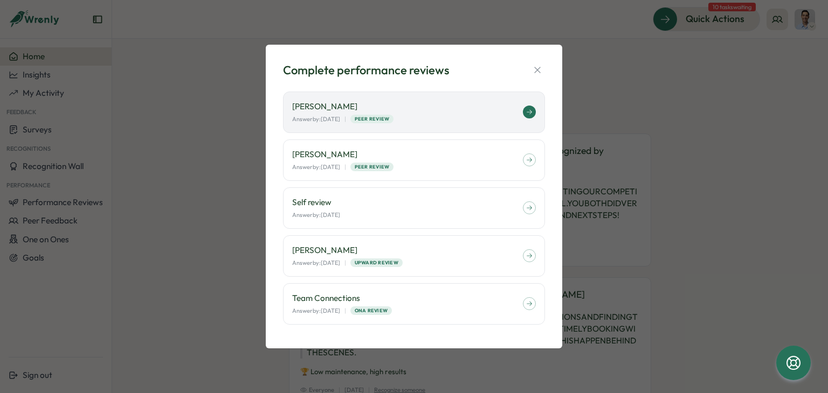
click at [414, 98] on div "Kerstin Manninger Answer by: September 30 | Peer Review" at bounding box center [414, 113] width 262 height 42
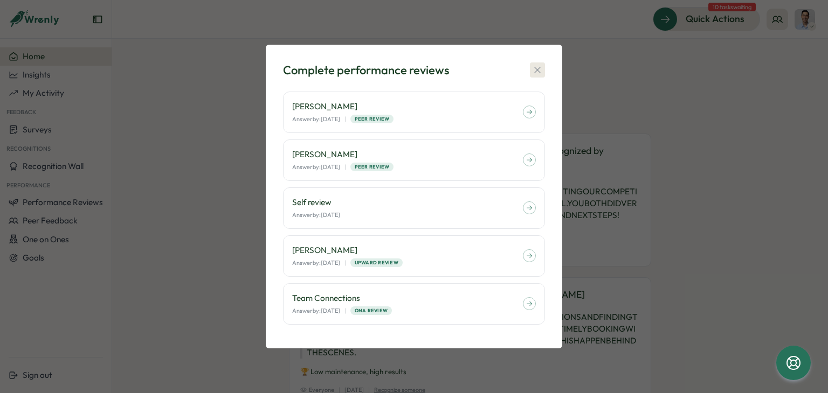
click at [537, 69] on icon "button" at bounding box center [537, 70] width 11 height 11
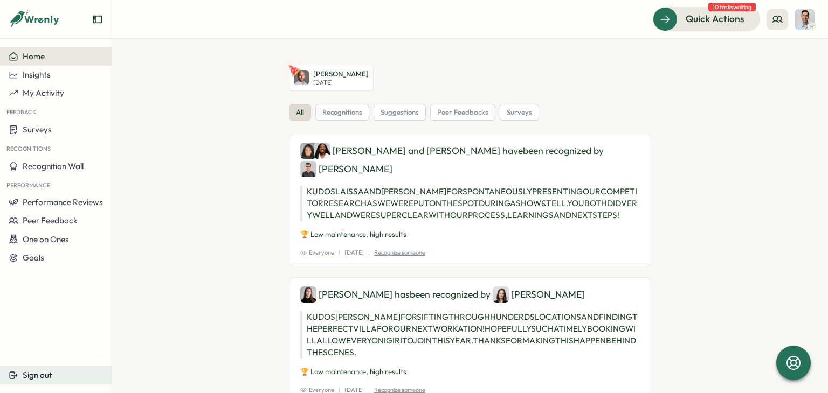
click at [43, 370] on span "Sign out" at bounding box center [38, 375] width 30 height 10
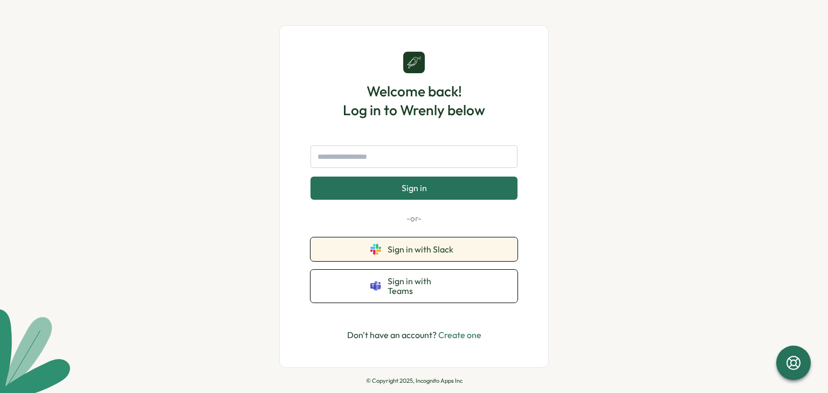
click at [495, 248] on button "Sign in with Slack" at bounding box center [413, 250] width 207 height 24
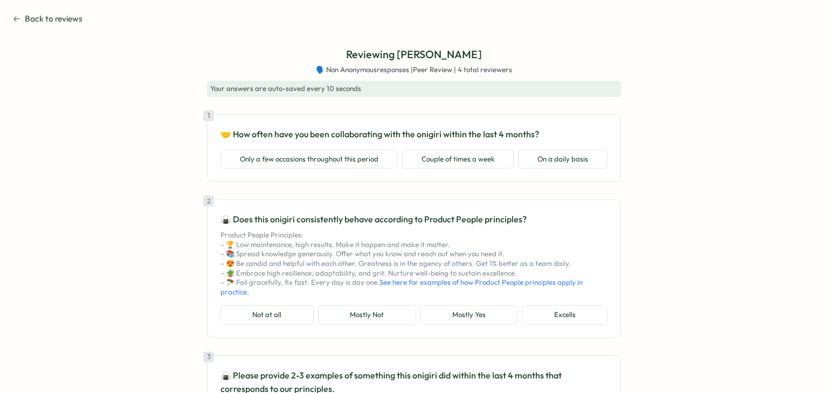
type textarea "*"
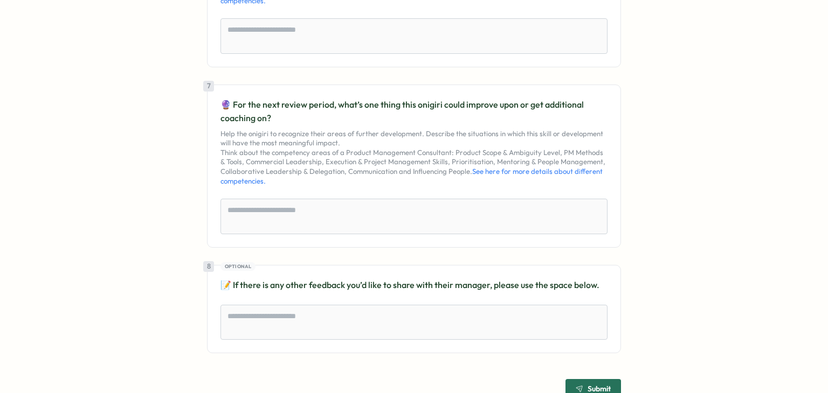
scroll to position [931, 0]
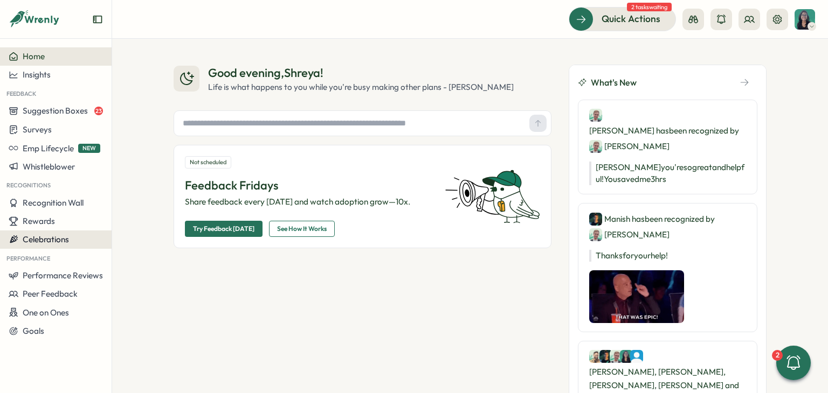
click at [84, 234] on button "Celebrations" at bounding box center [56, 240] width 112 height 18
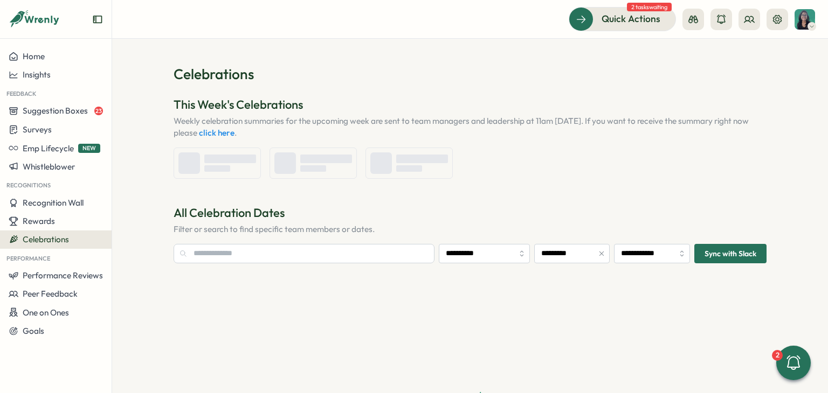
type input "**********"
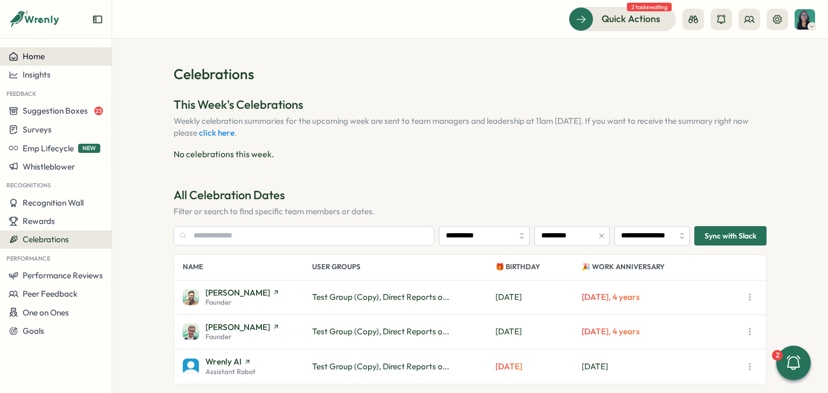
click at [41, 56] on span "Home" at bounding box center [34, 56] width 22 height 10
